Goal: Information Seeking & Learning: Learn about a topic

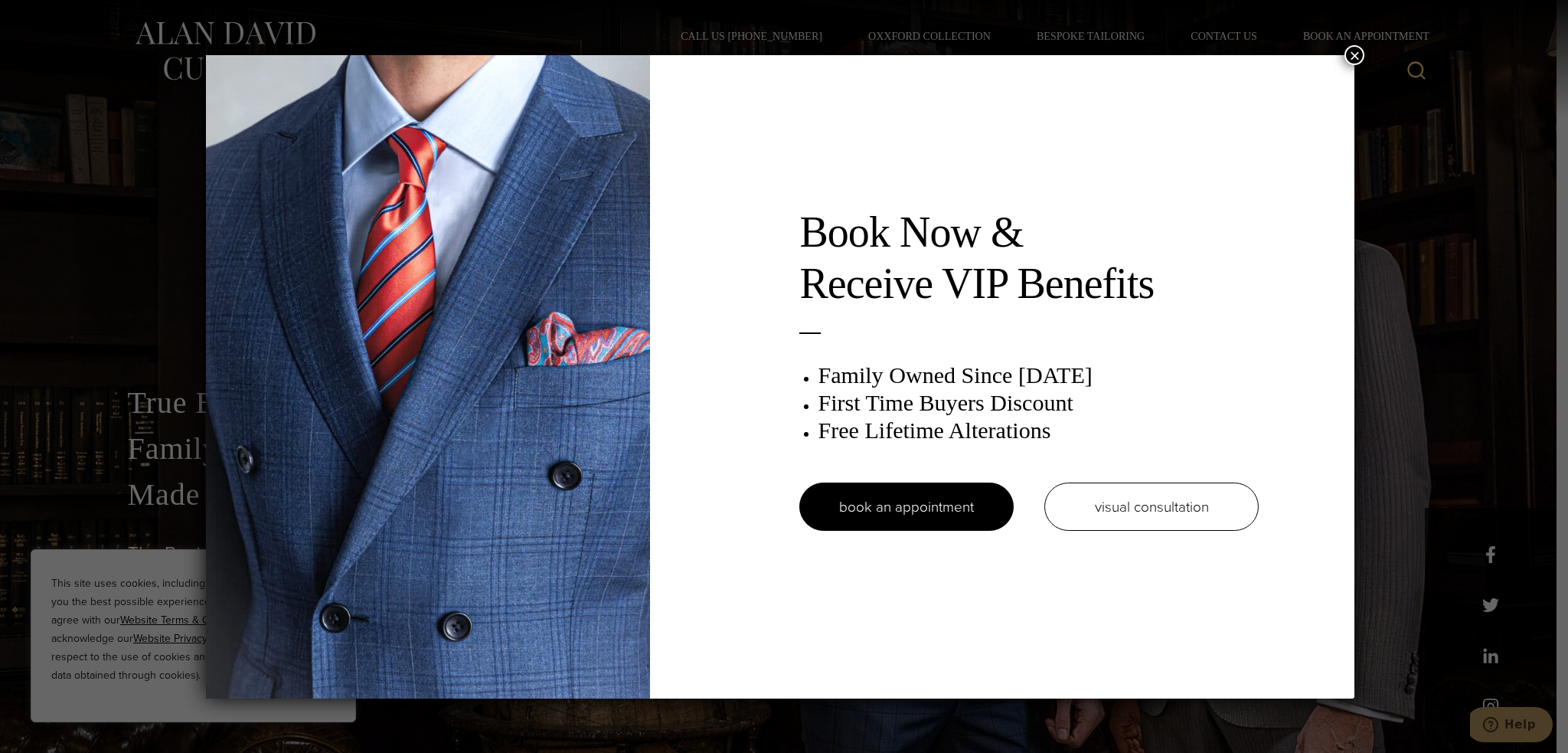
click at [1360, 57] on button "×" at bounding box center [1355, 55] width 20 height 20
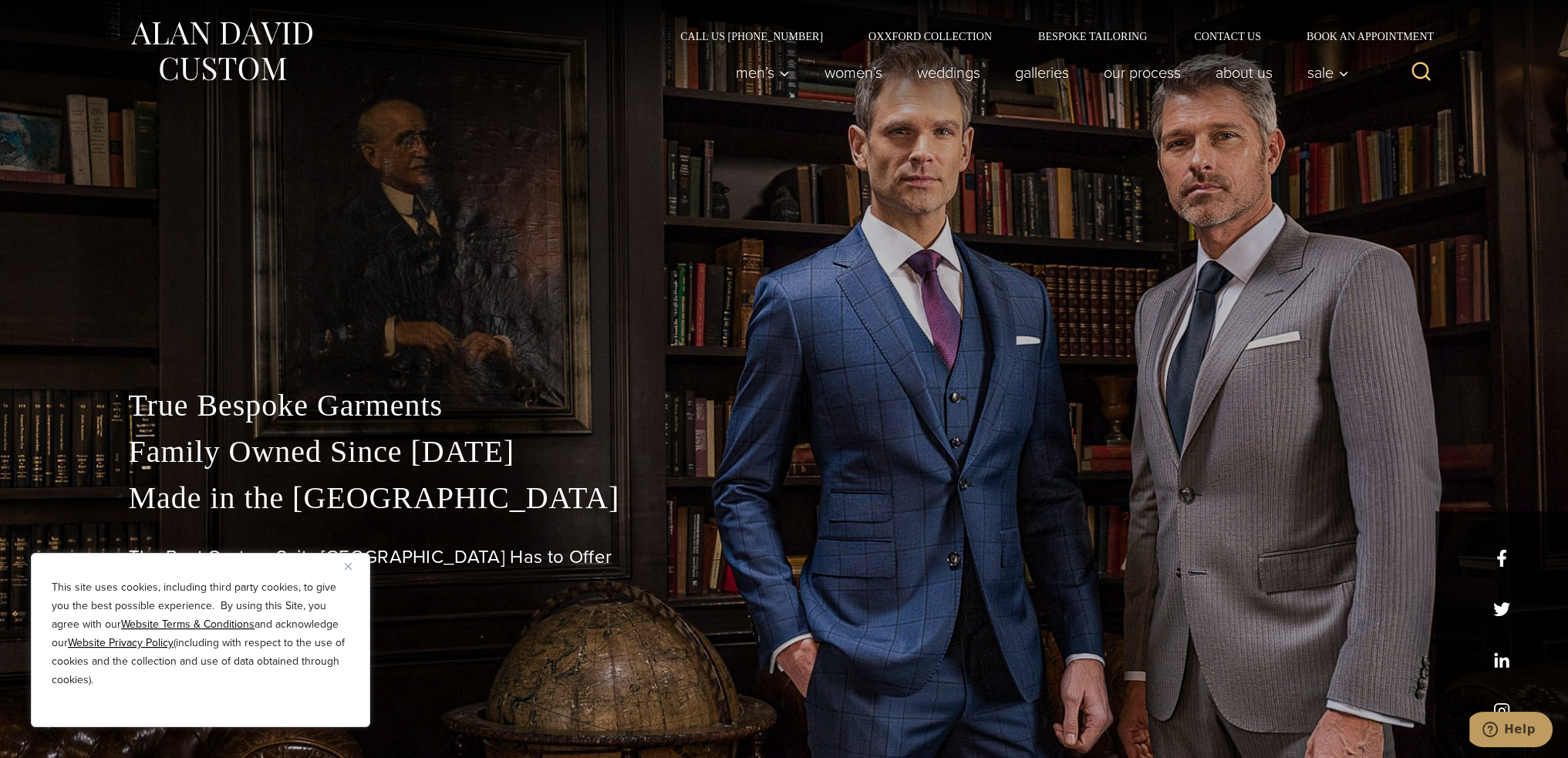
click at [935, 29] on div "Call Us (212) 227-4040 Oxxford Collection Bespoke Tailoring Contact Us Book an …" at bounding box center [784, 21] width 1341 height 42
click at [938, 37] on link "Oxxford Collection" at bounding box center [929, 36] width 169 height 11
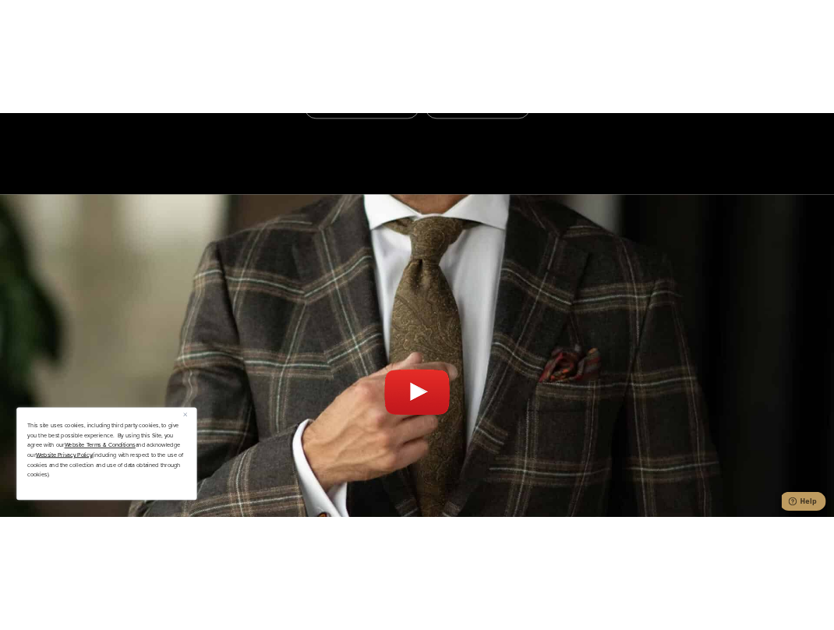
scroll to position [5712, 0]
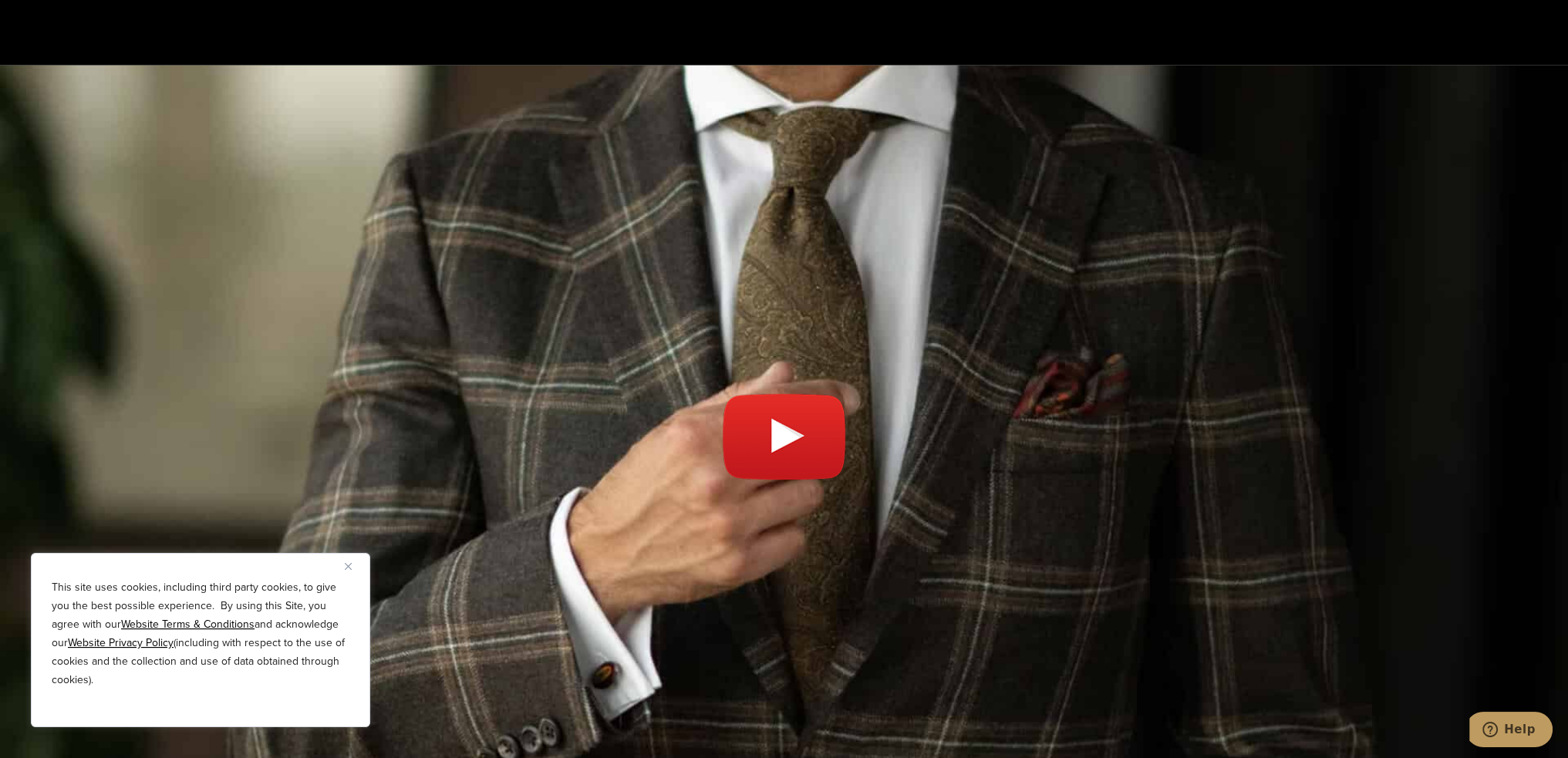
click at [784, 342] on link "Play video" at bounding box center [784, 444] width 1568 height 719
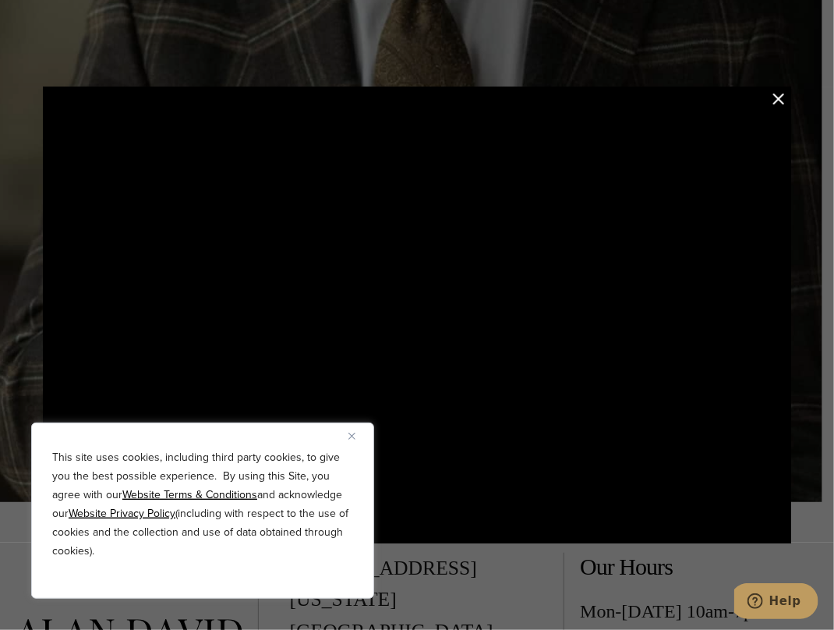
click at [352, 436] on img "Close" at bounding box center [351, 436] width 7 height 7
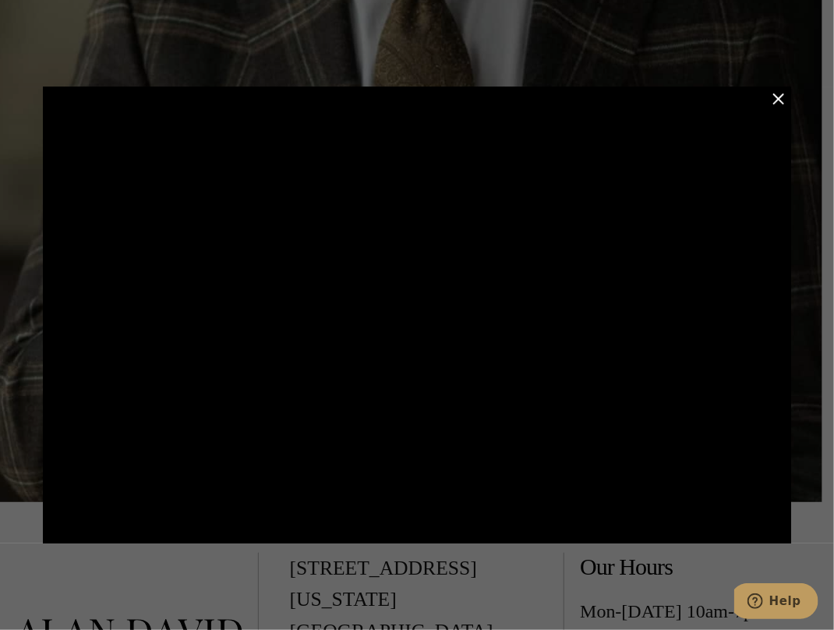
click at [783, 95] on button "Close Modal" at bounding box center [778, 99] width 19 height 19
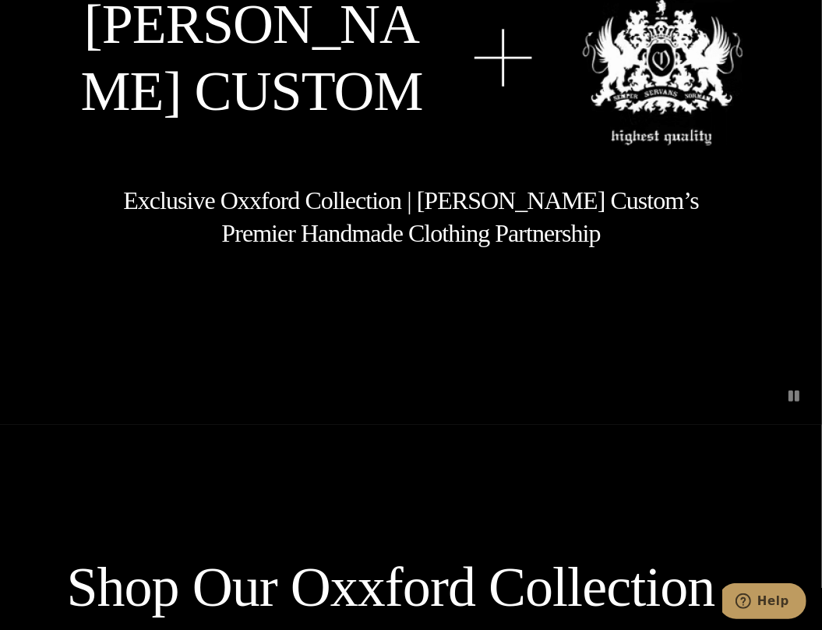
scroll to position [0, 0]
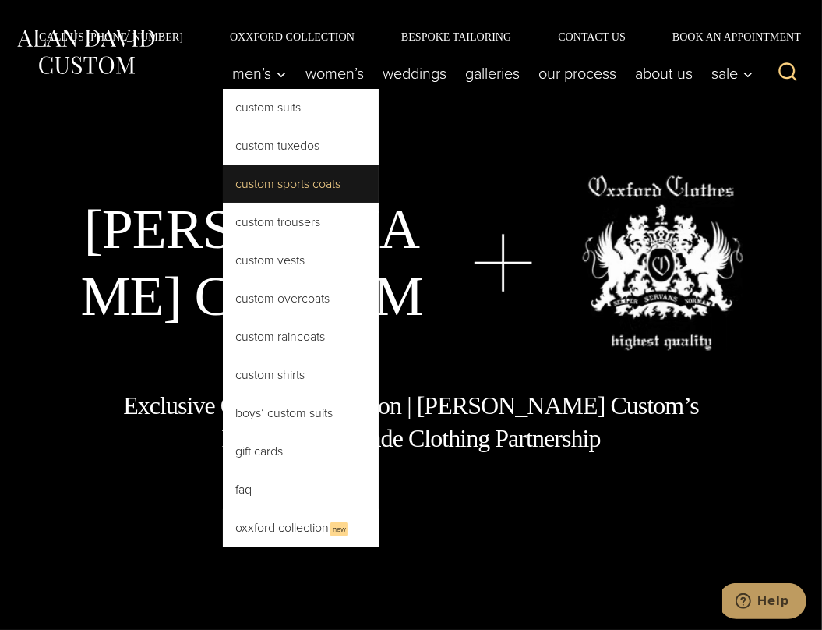
click at [248, 181] on link "Custom Sports Coats" at bounding box center [301, 183] width 156 height 37
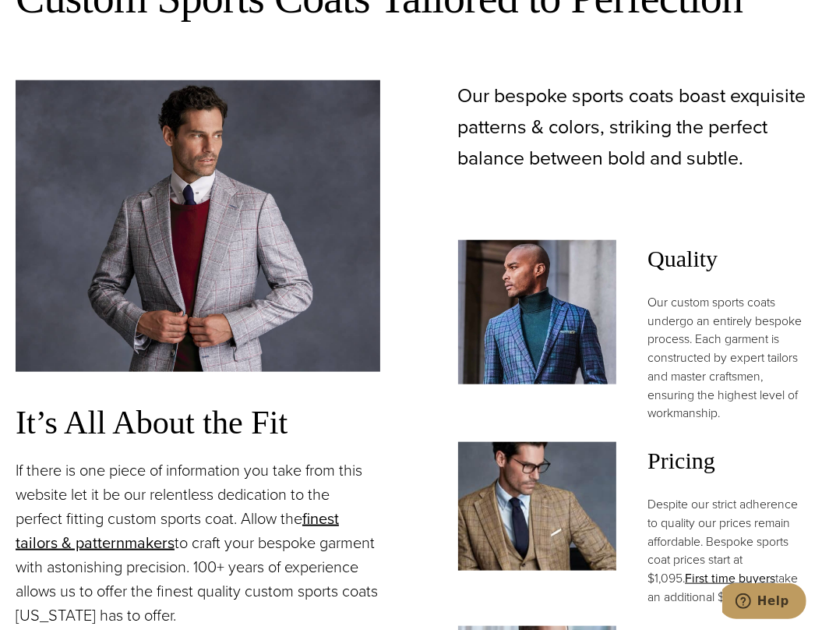
scroll to position [1325, 0]
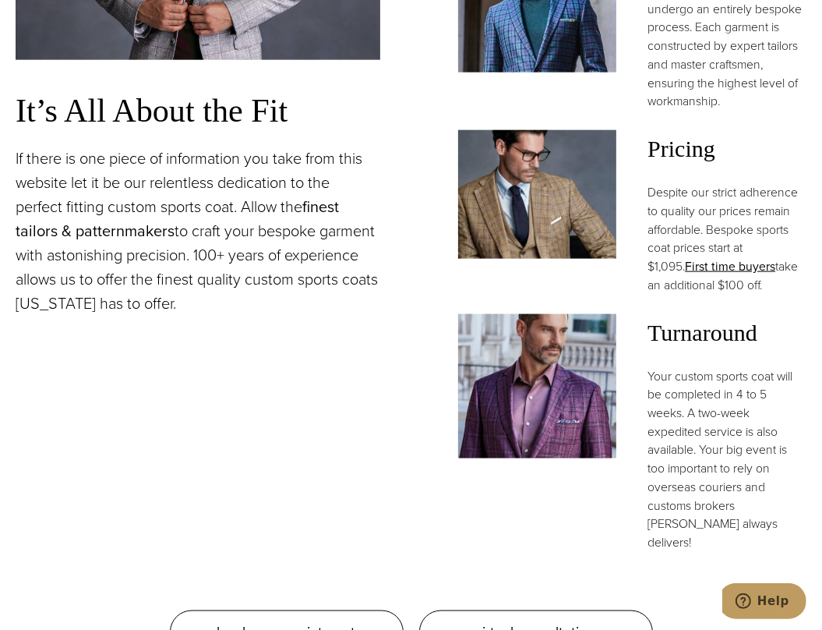
click at [103, 199] on link "finest tailors & patternmakers" at bounding box center [177, 219] width 323 height 48
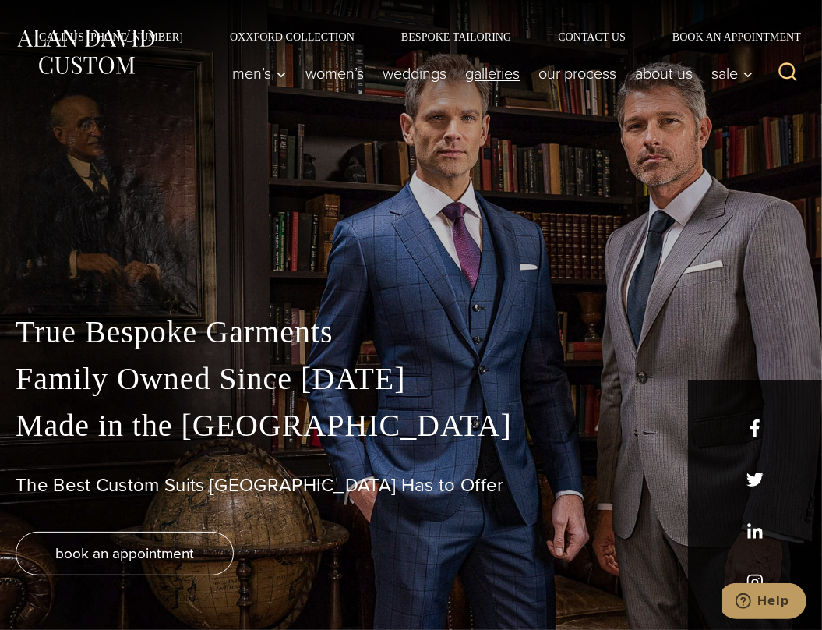
click at [492, 74] on link "Galleries" at bounding box center [492, 73] width 73 height 31
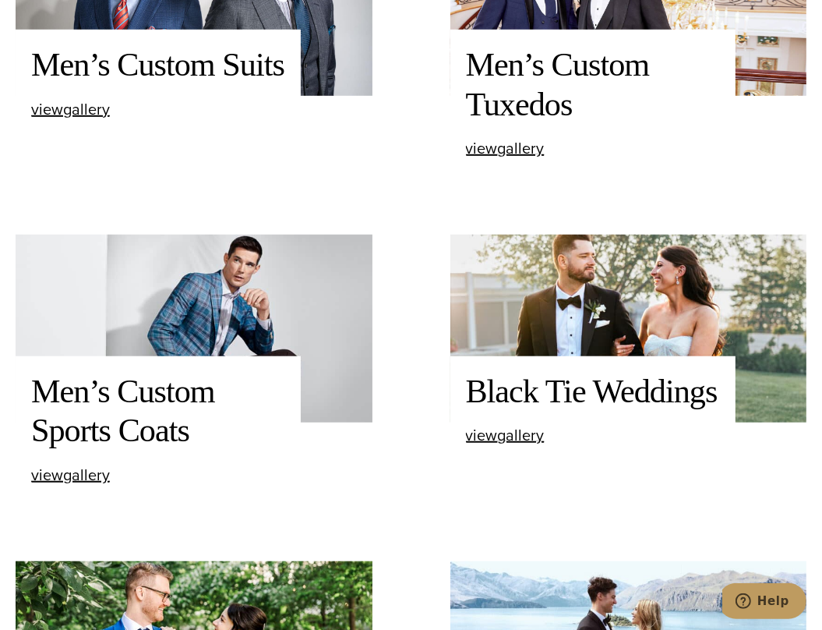
scroll to position [857, 0]
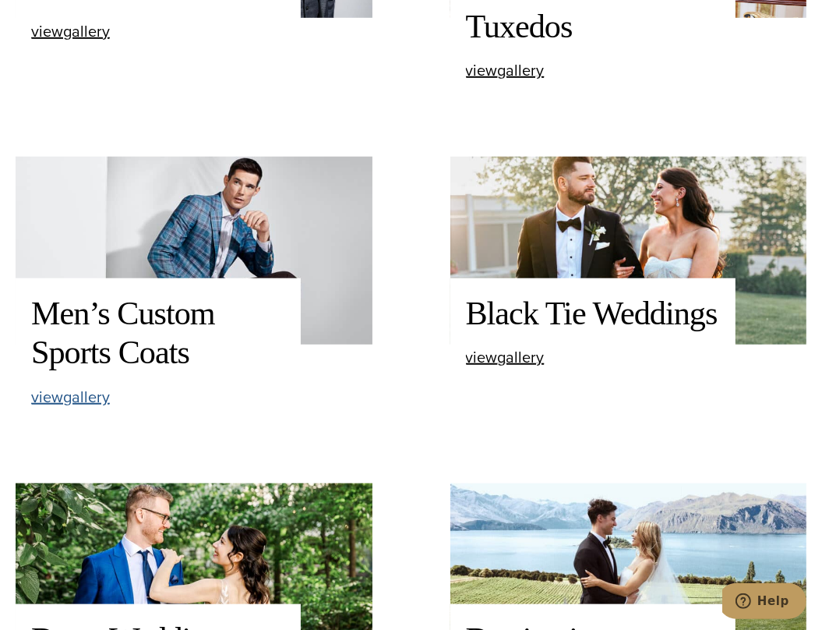
click at [84, 396] on span "view Men’s Custom Sports Coats gallery" at bounding box center [70, 396] width 79 height 23
